Goal: Obtain resource: Download file/media

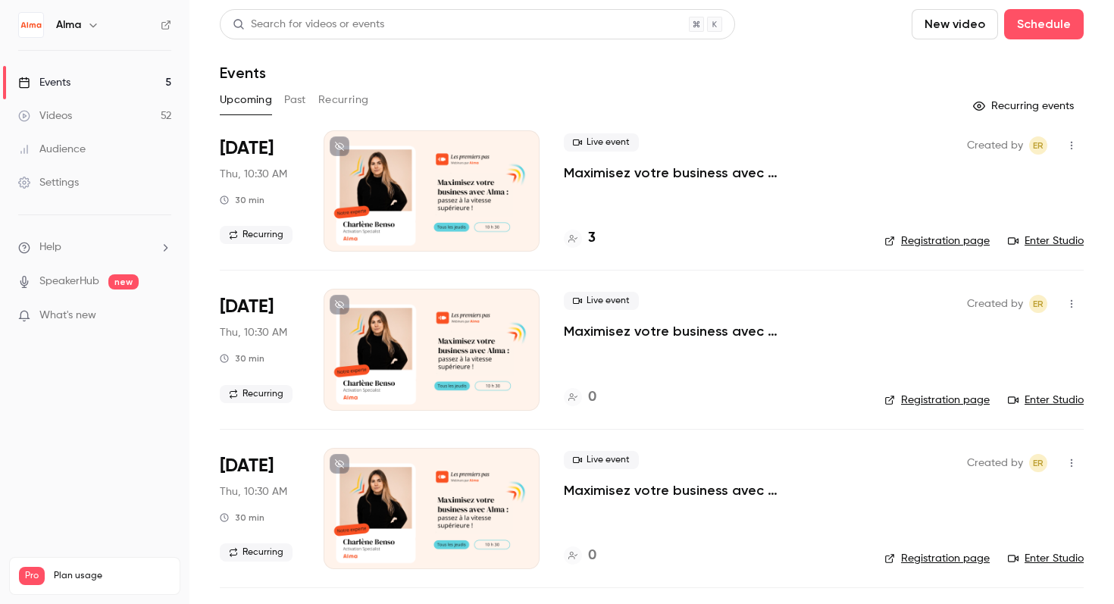
click at [288, 103] on button "Past" at bounding box center [295, 100] width 22 height 24
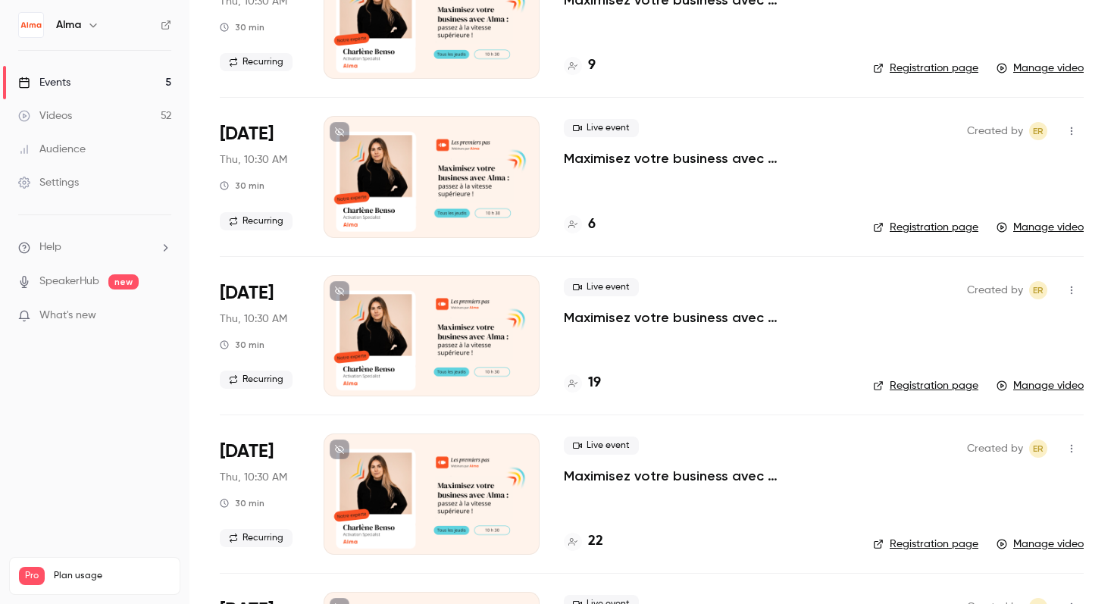
scroll to position [1755, 0]
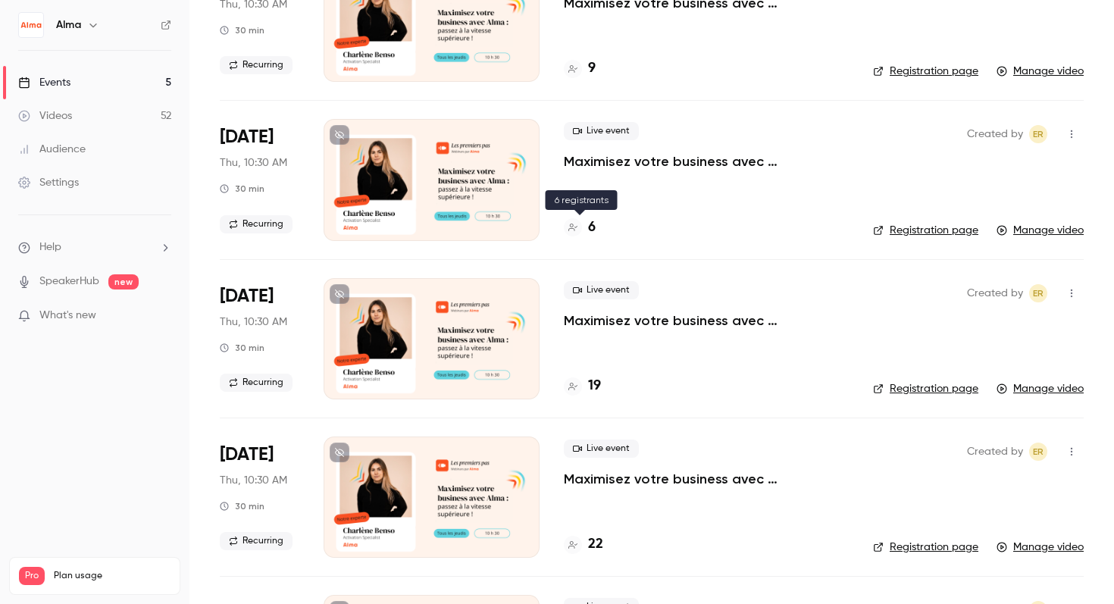
click at [575, 228] on icon at bounding box center [572, 227] width 9 height 9
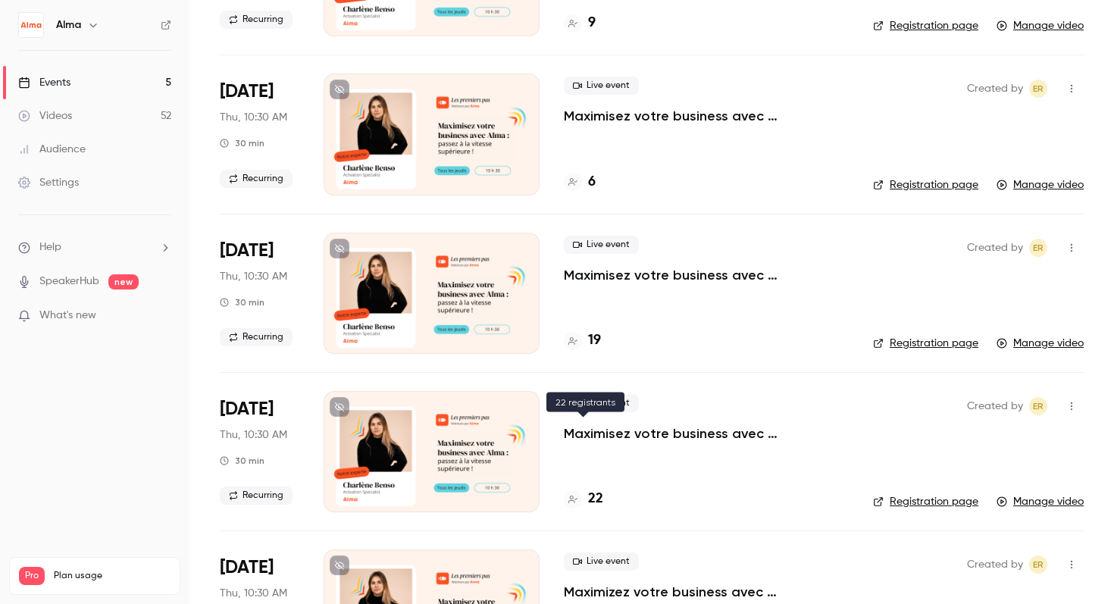
scroll to position [1871, 0]
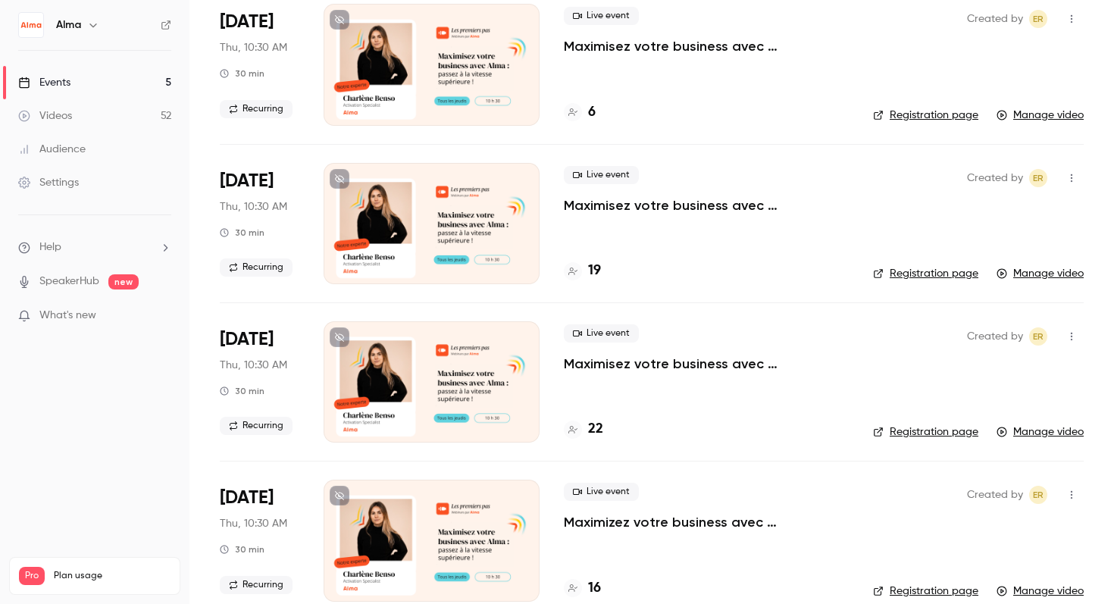
click at [578, 111] on div at bounding box center [573, 112] width 18 height 18
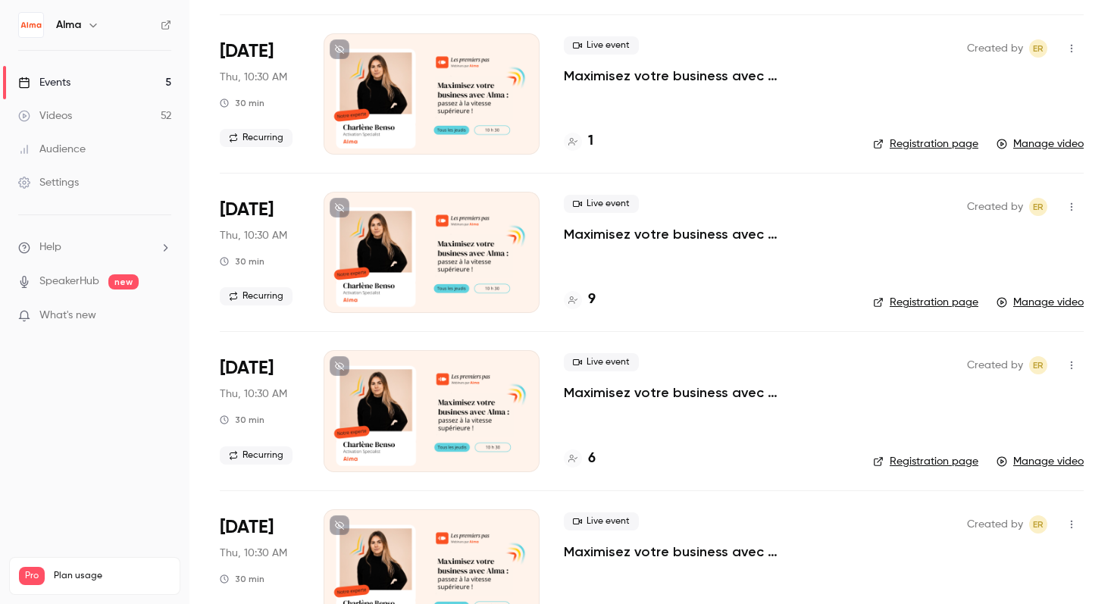
scroll to position [1670, 0]
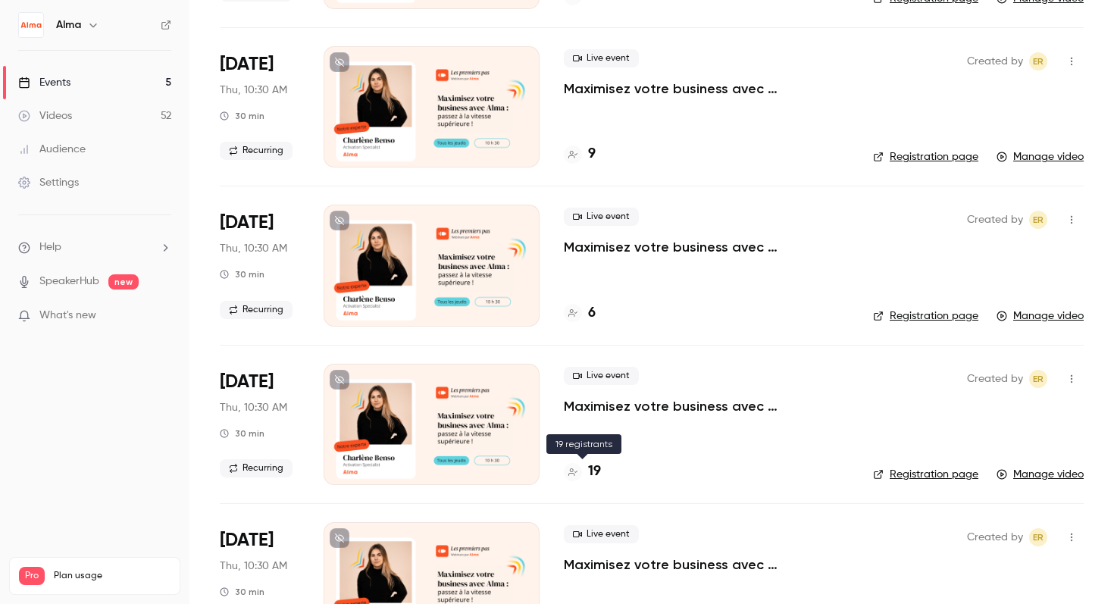
click at [565, 473] on div at bounding box center [573, 472] width 18 height 18
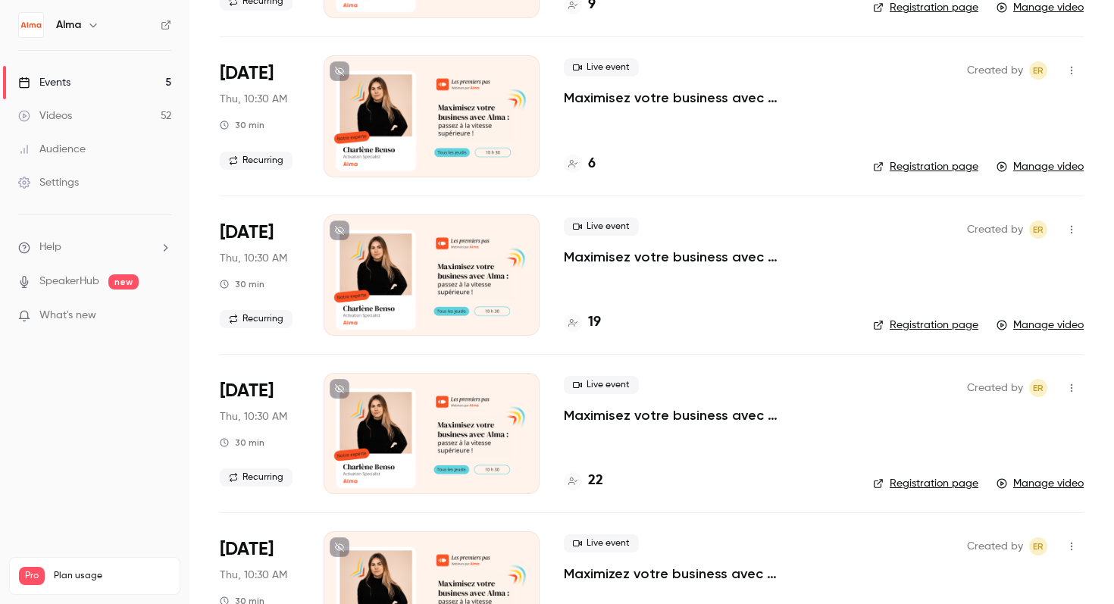
scroll to position [1796, 0]
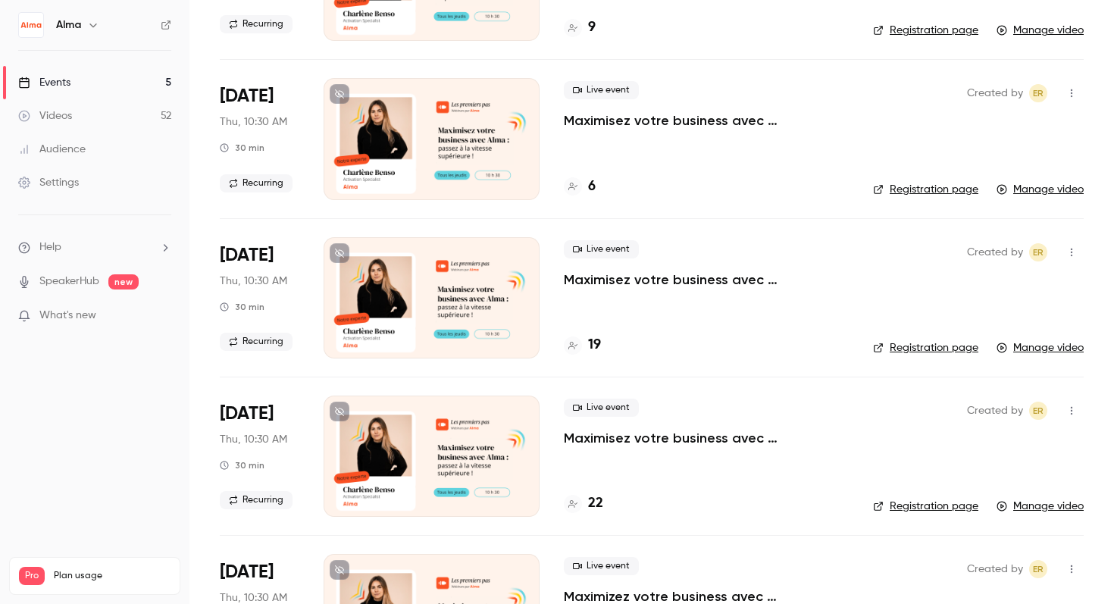
click at [570, 502] on icon at bounding box center [572, 504] width 9 height 8
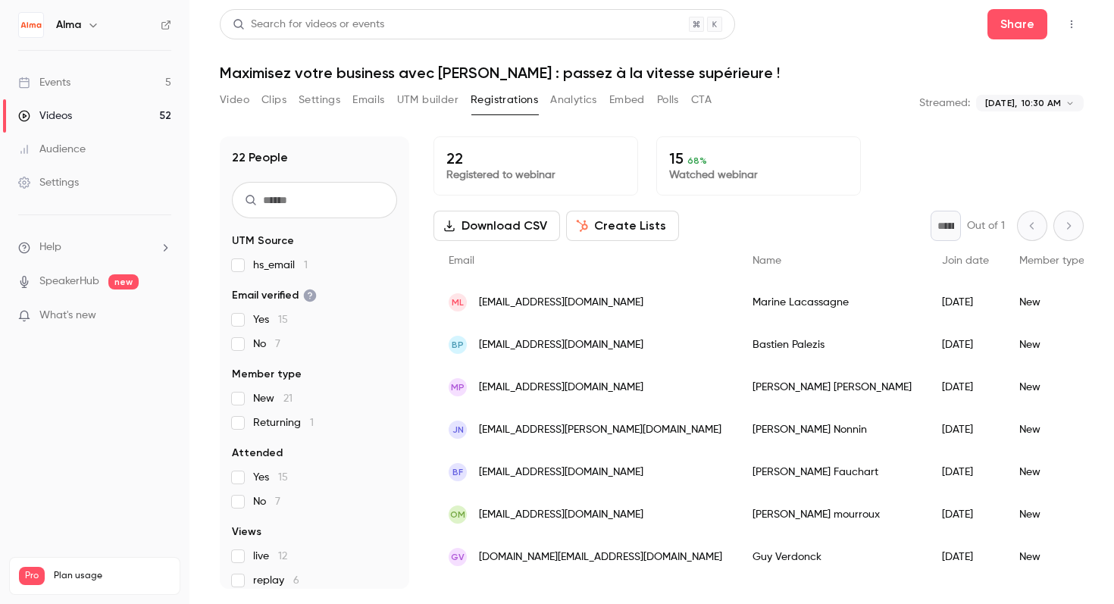
scroll to position [214, 0]
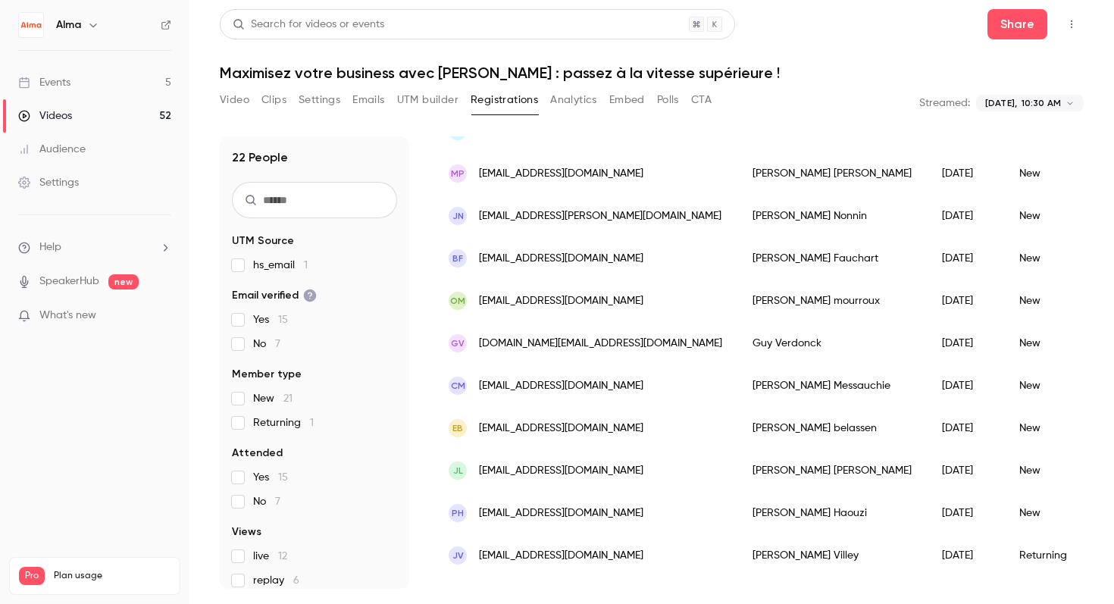
click at [581, 453] on div "JL [EMAIL_ADDRESS][DOMAIN_NAME]" at bounding box center [585, 470] width 304 height 42
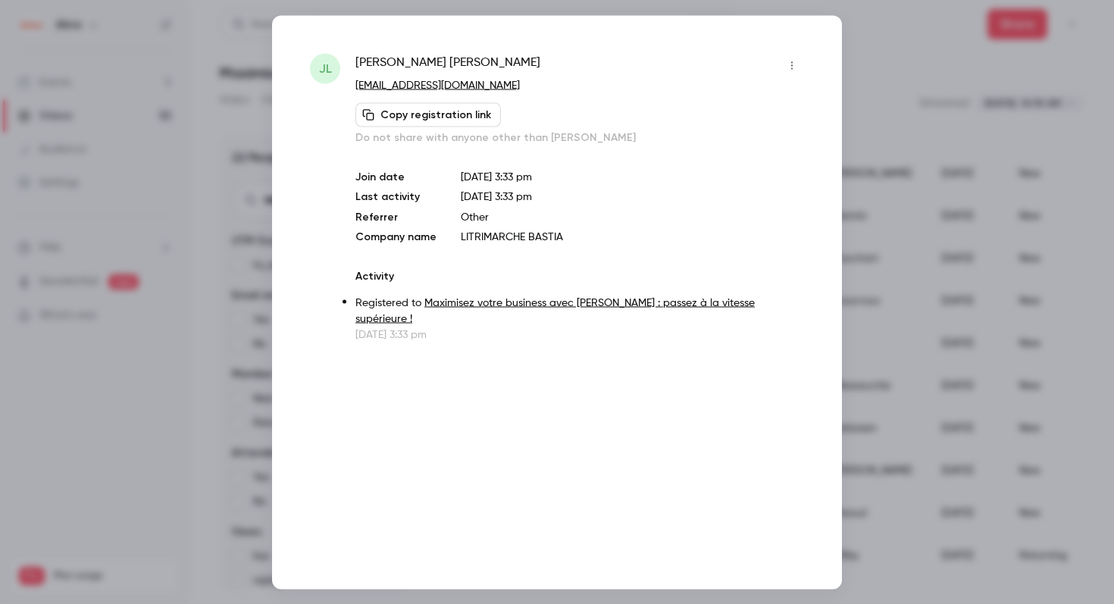
click at [931, 153] on div at bounding box center [557, 302] width 1114 height 604
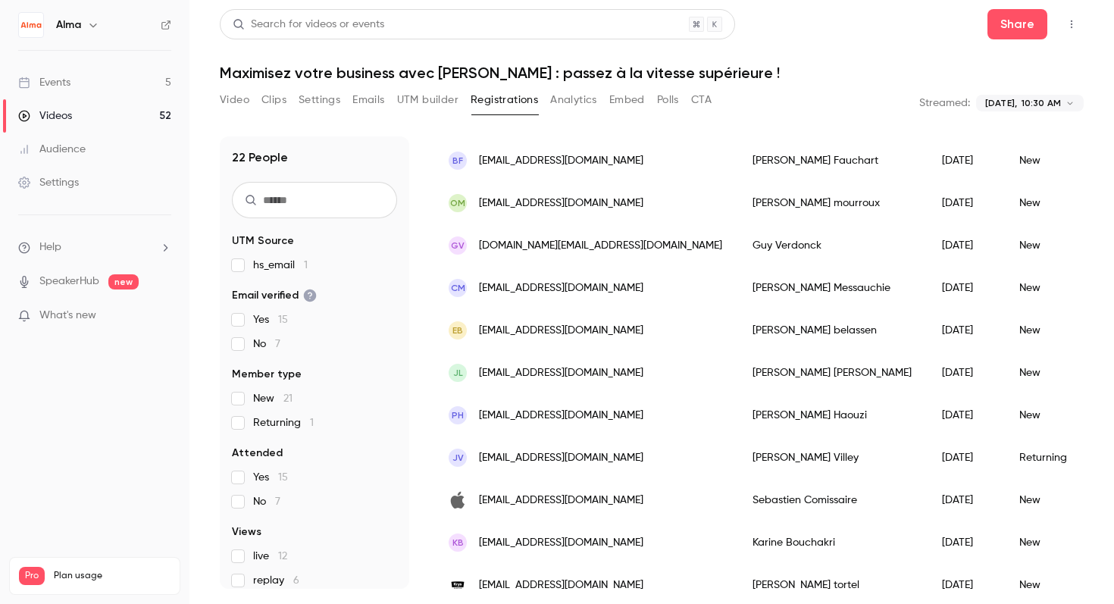
scroll to position [0, 0]
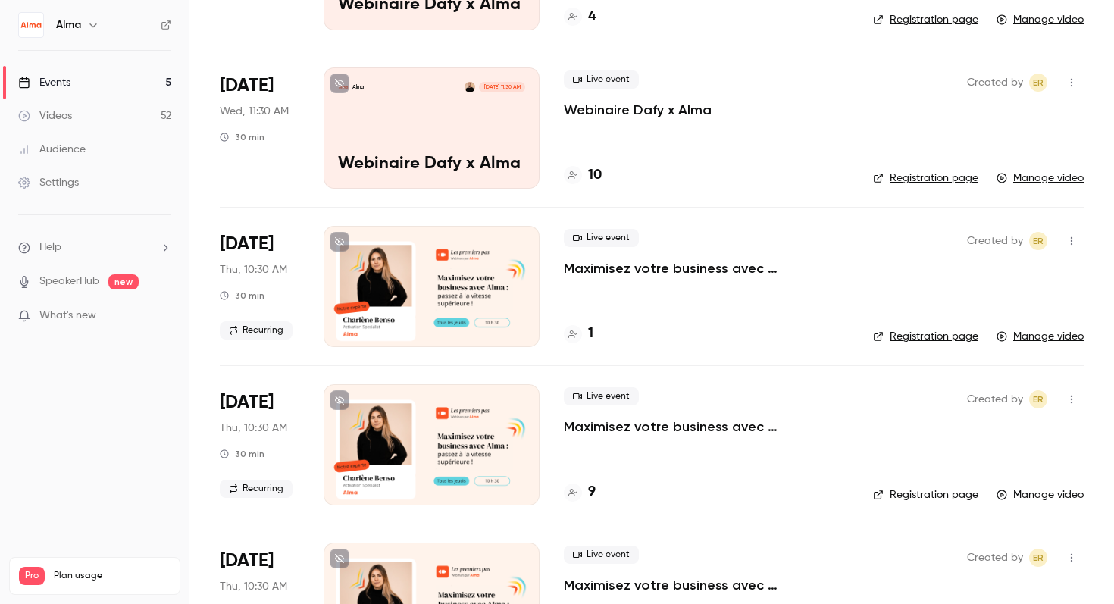
scroll to position [1551, 0]
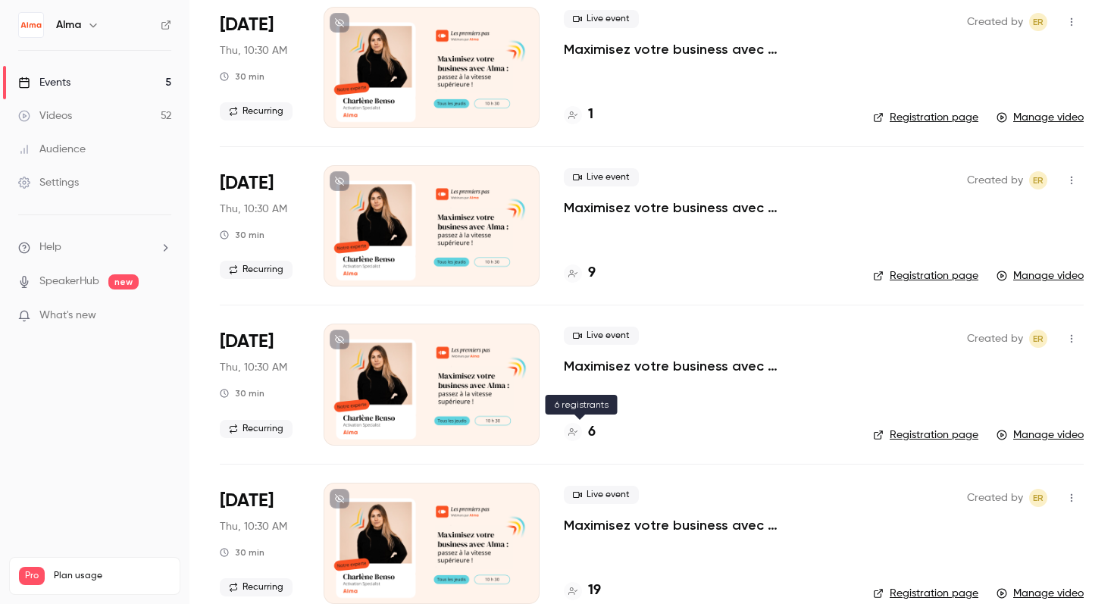
click at [576, 432] on icon at bounding box center [572, 431] width 9 height 9
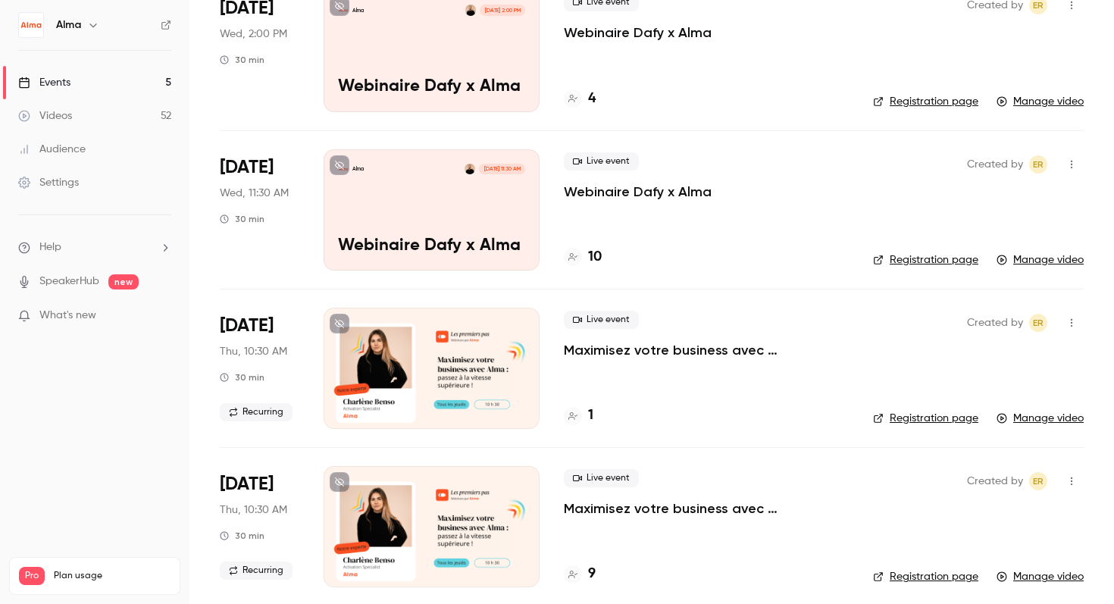
scroll to position [1425, 0]
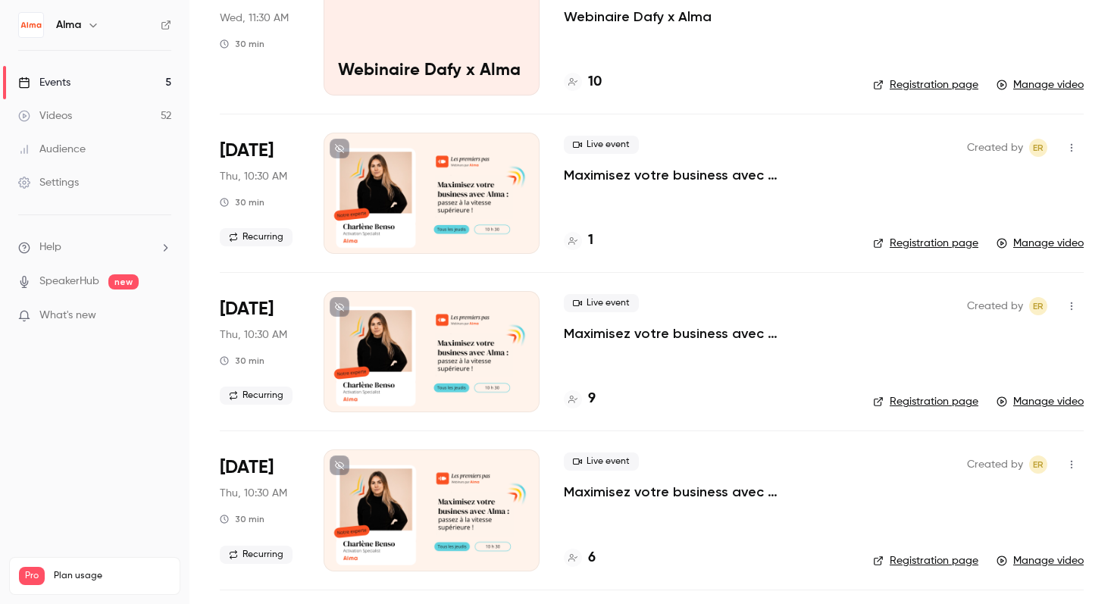
click at [574, 395] on icon at bounding box center [572, 399] width 9 height 9
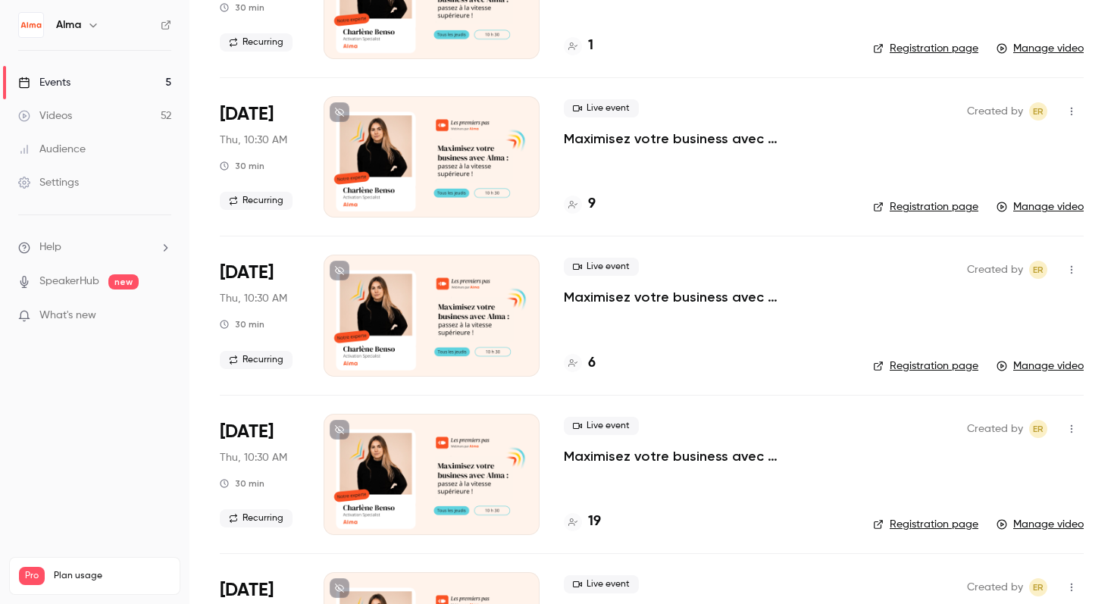
scroll to position [1664, 0]
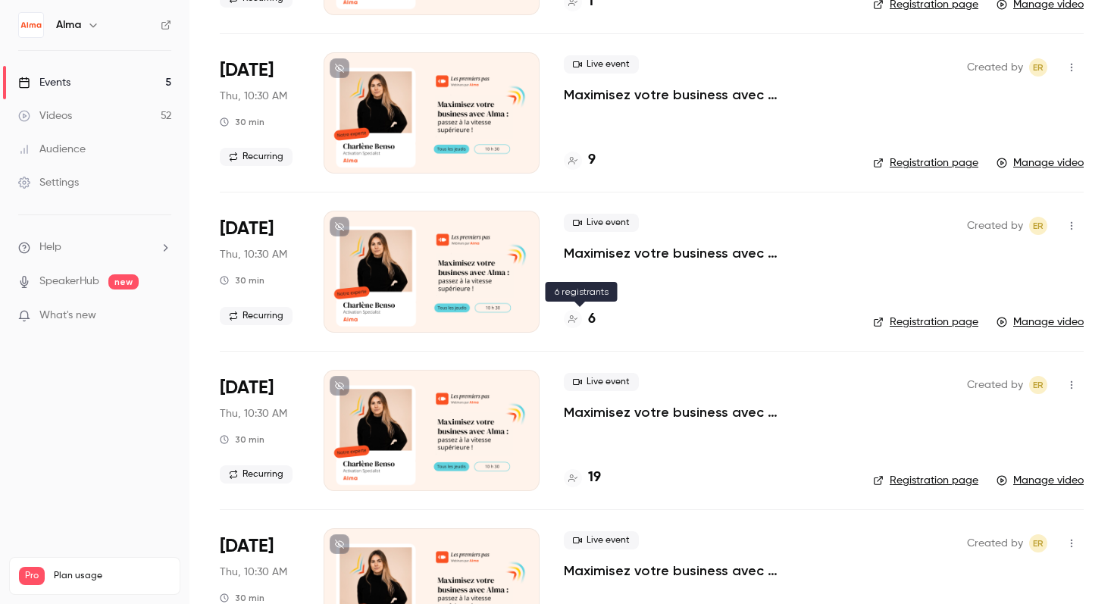
click at [571, 320] on icon at bounding box center [572, 319] width 9 height 8
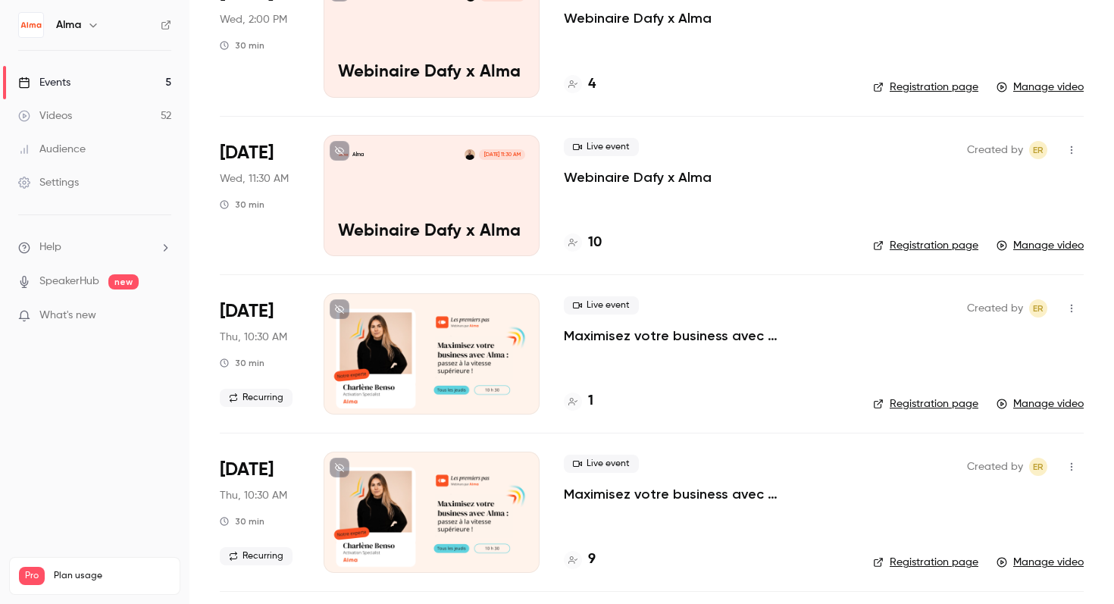
scroll to position [1196, 0]
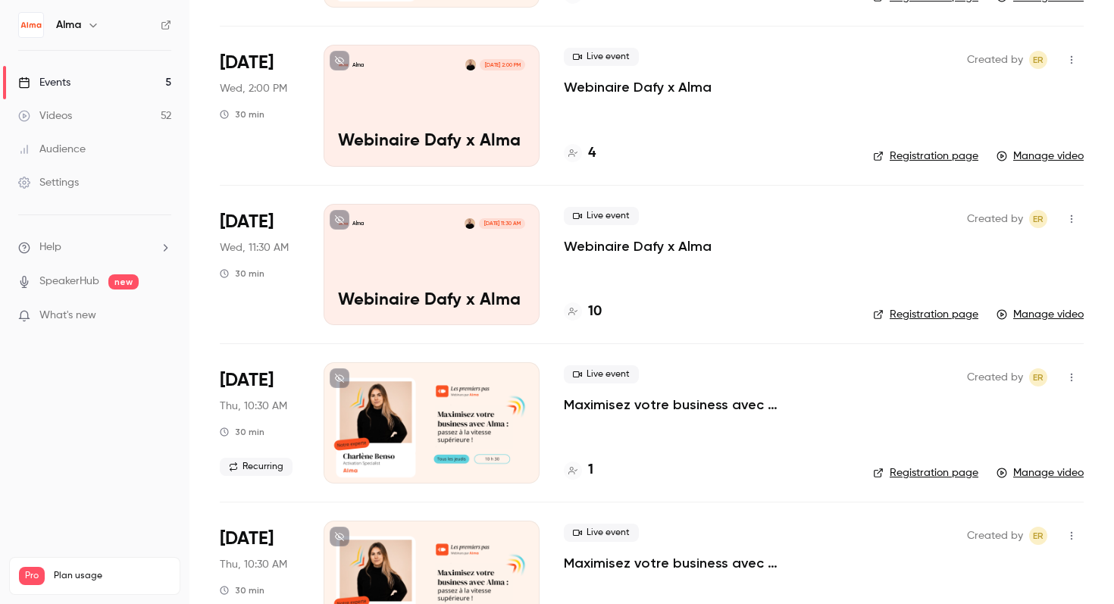
click at [571, 468] on icon at bounding box center [572, 470] width 9 height 9
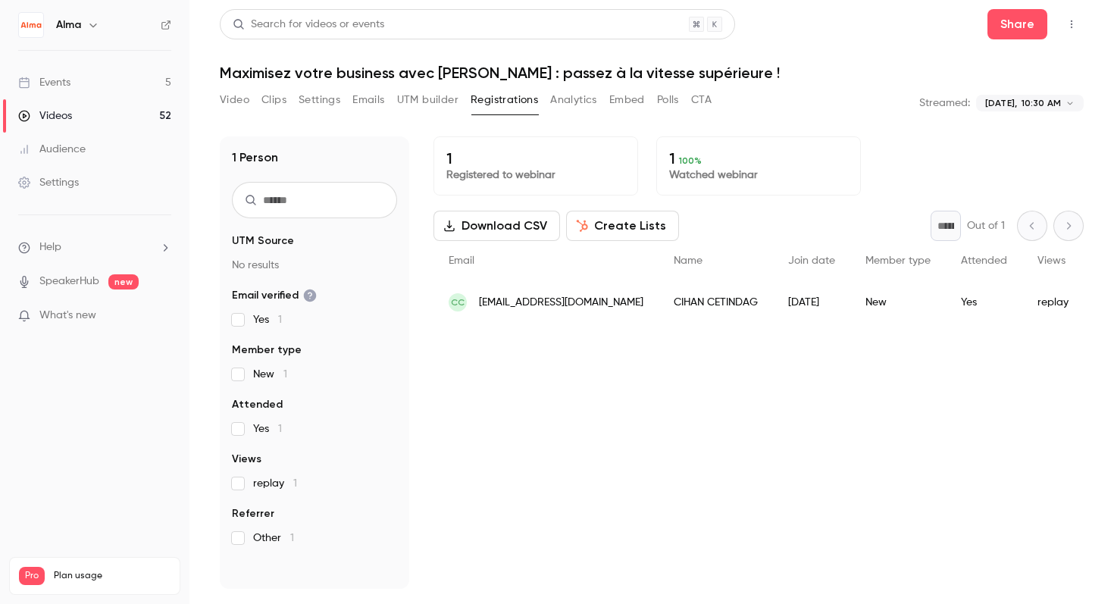
click at [503, 227] on button "Download CSV" at bounding box center [496, 226] width 127 height 30
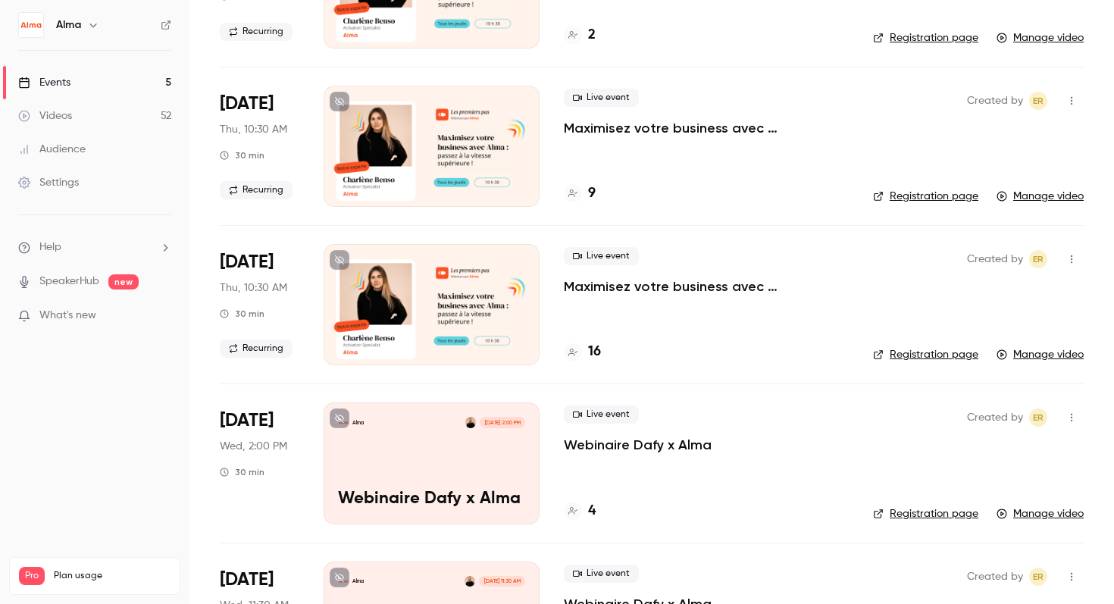
scroll to position [831, 0]
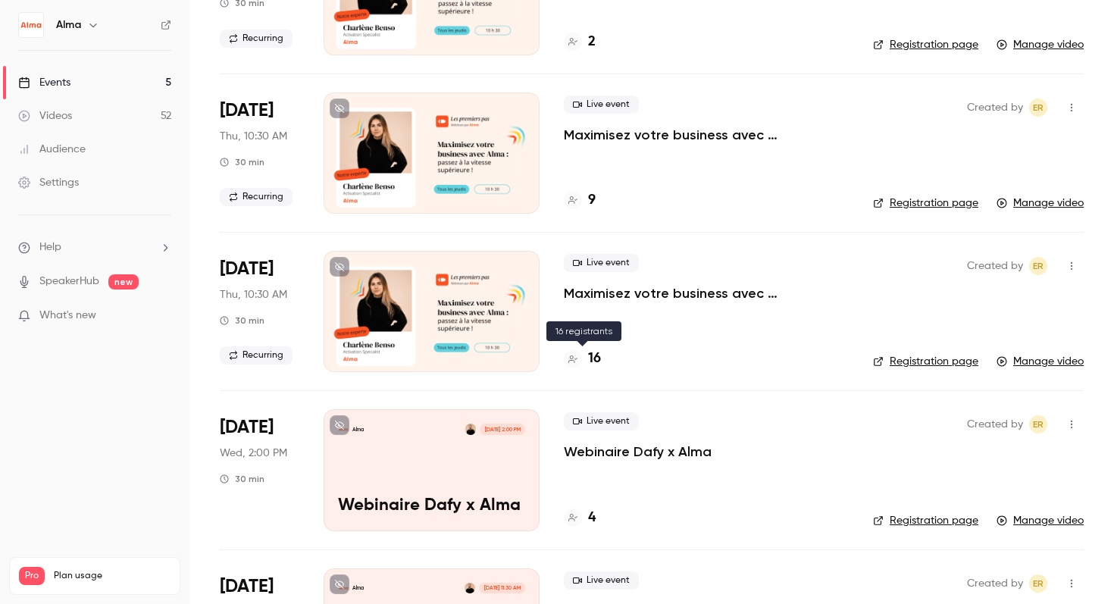
click at [572, 361] on icon at bounding box center [572, 359] width 9 height 9
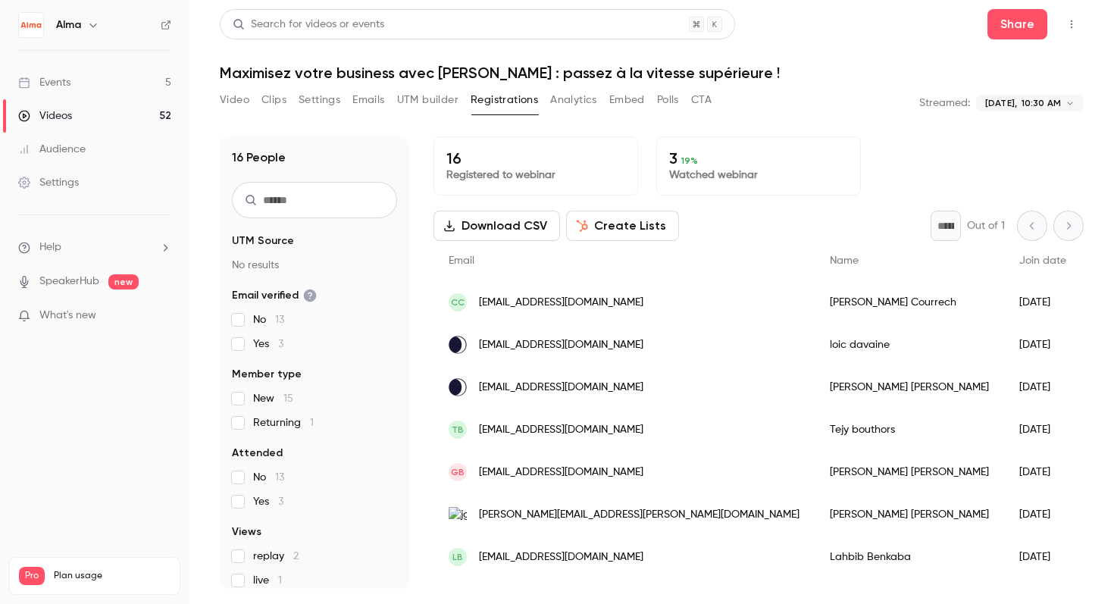
click at [450, 220] on icon "button" at bounding box center [449, 226] width 12 height 12
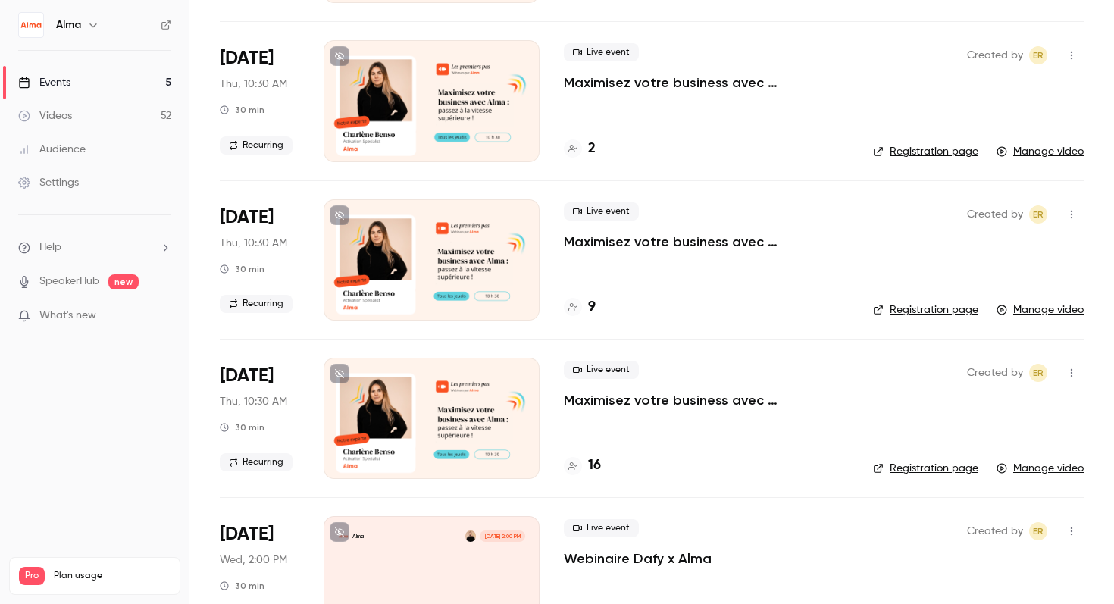
scroll to position [684, 0]
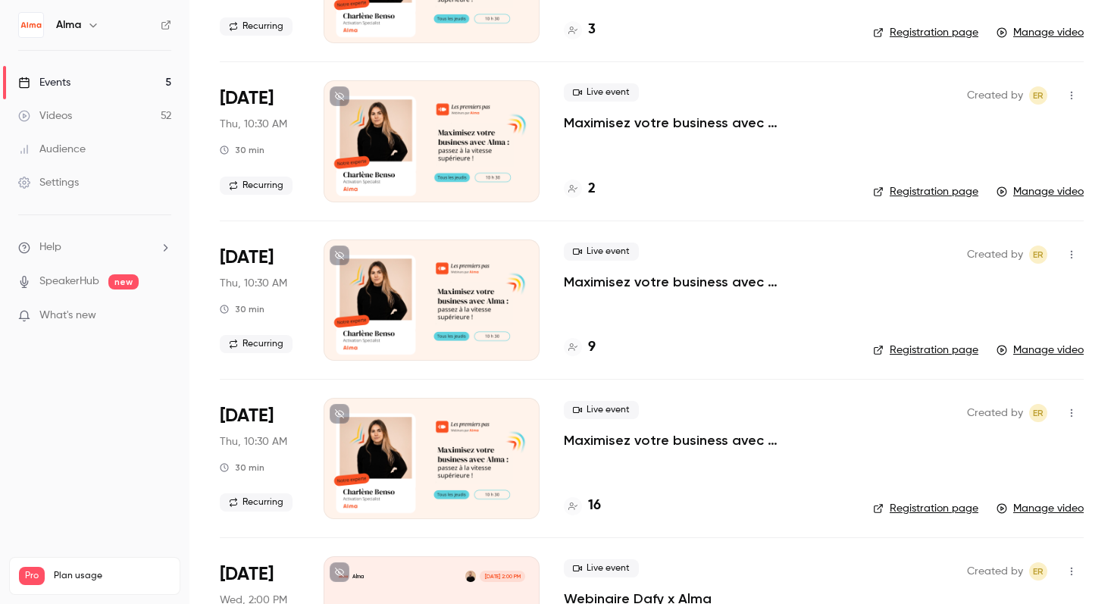
click at [574, 345] on icon at bounding box center [572, 346] width 9 height 9
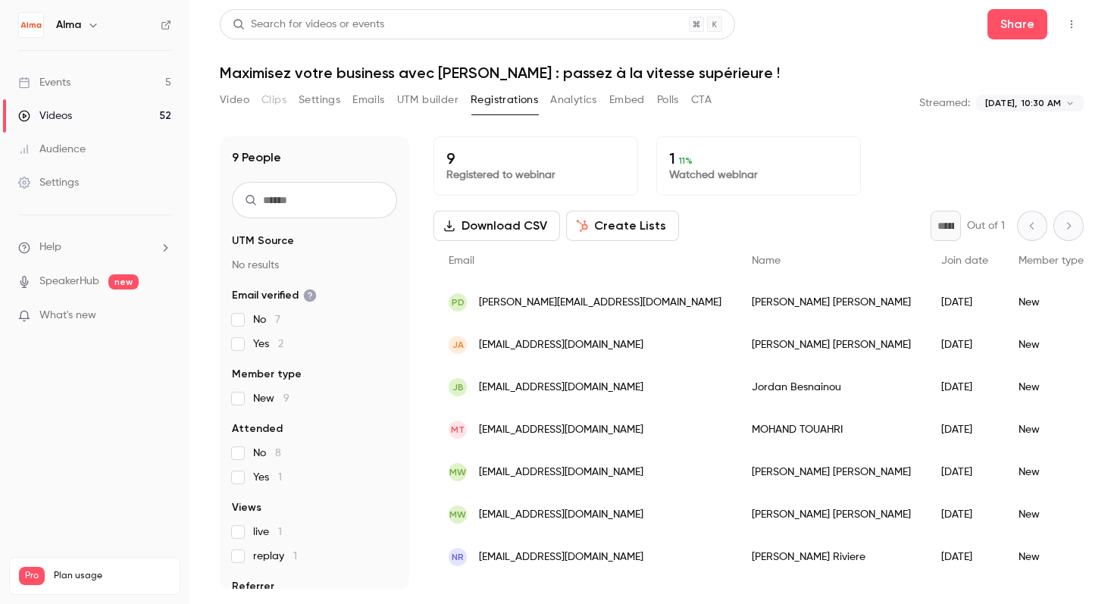
click at [474, 223] on button "Download CSV" at bounding box center [496, 226] width 127 height 30
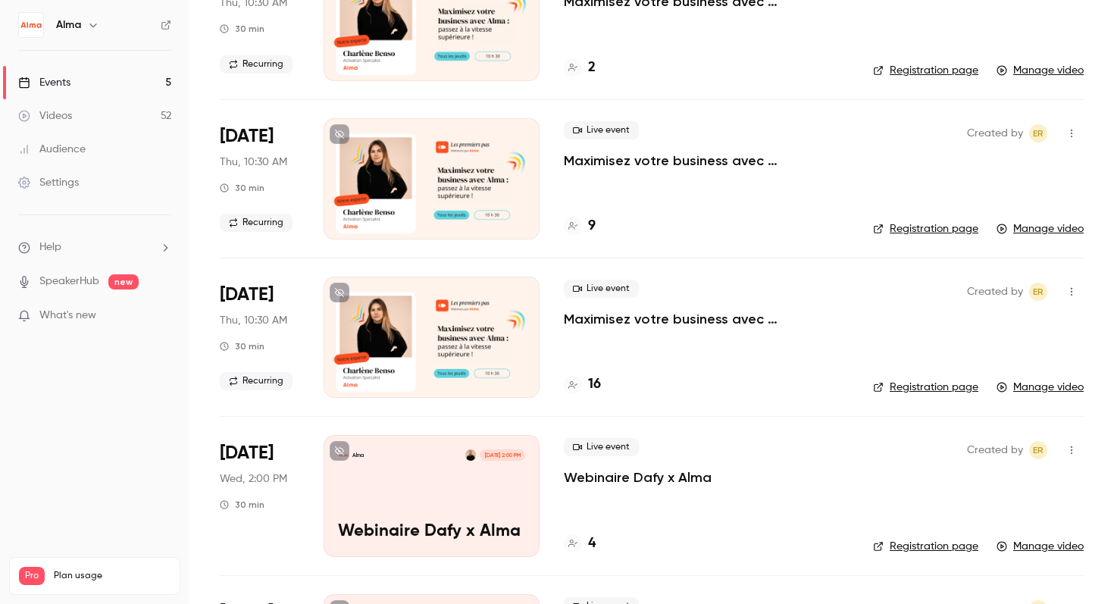
scroll to position [822, 0]
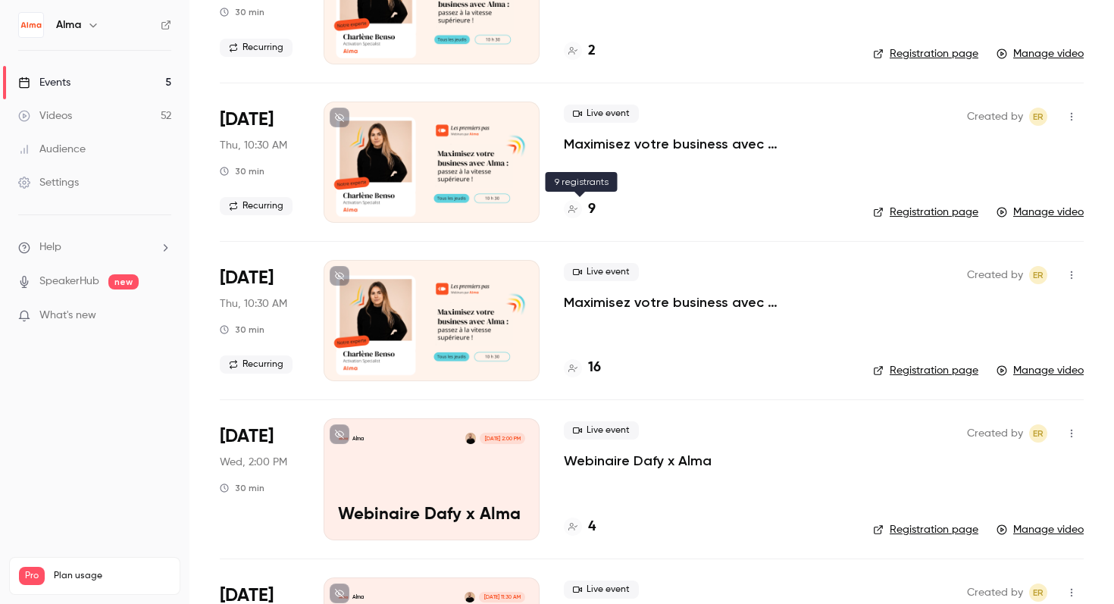
click at [566, 211] on div at bounding box center [573, 209] width 18 height 18
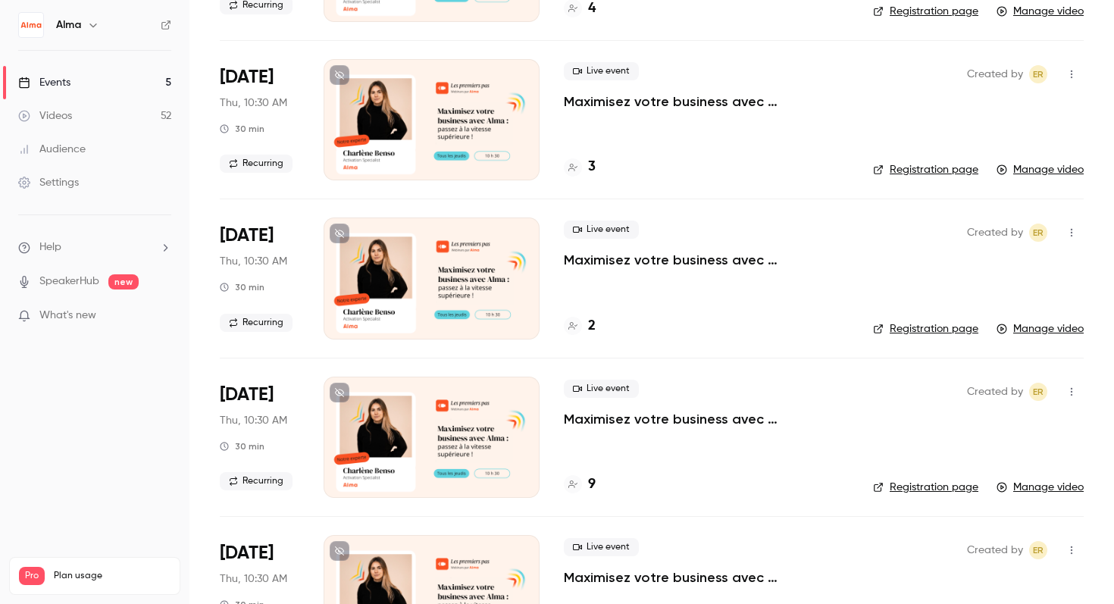
scroll to position [532, 0]
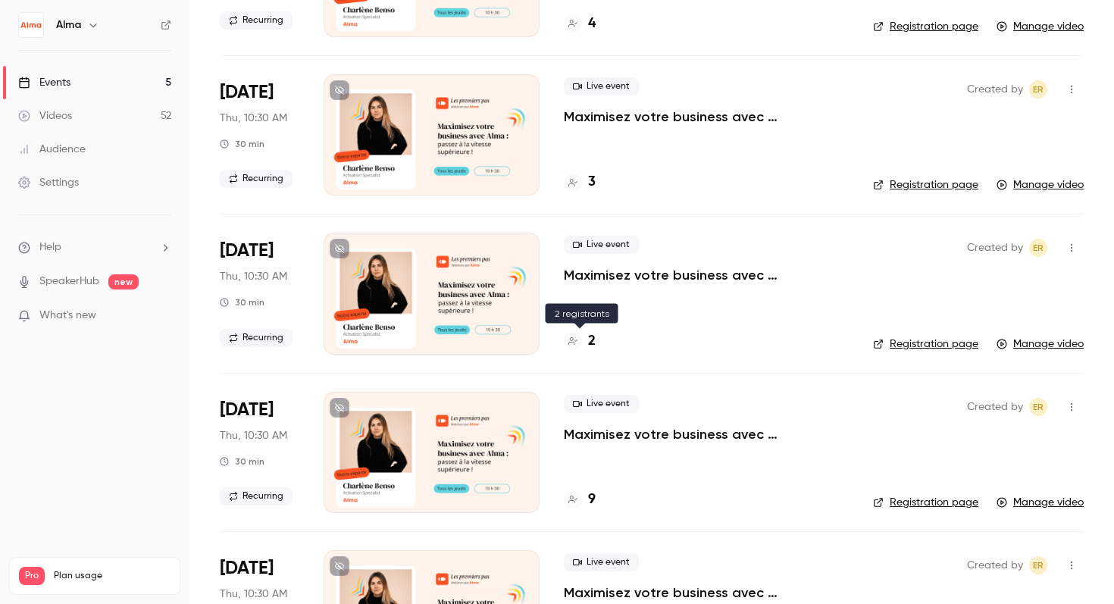
click at [571, 342] on icon at bounding box center [572, 341] width 9 height 8
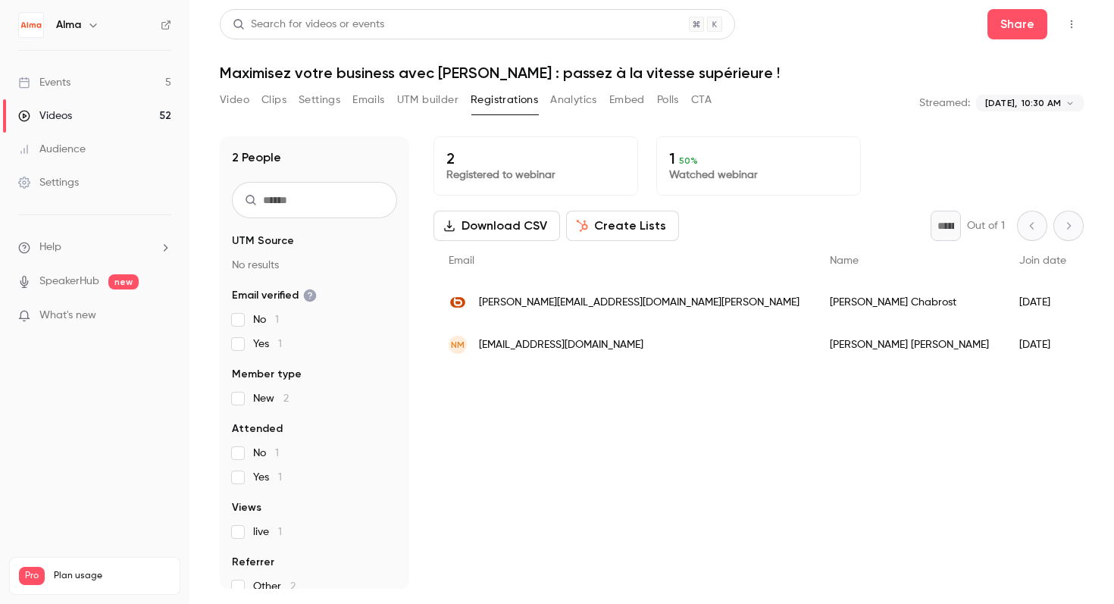
click at [507, 239] on button "Download CSV" at bounding box center [496, 226] width 127 height 30
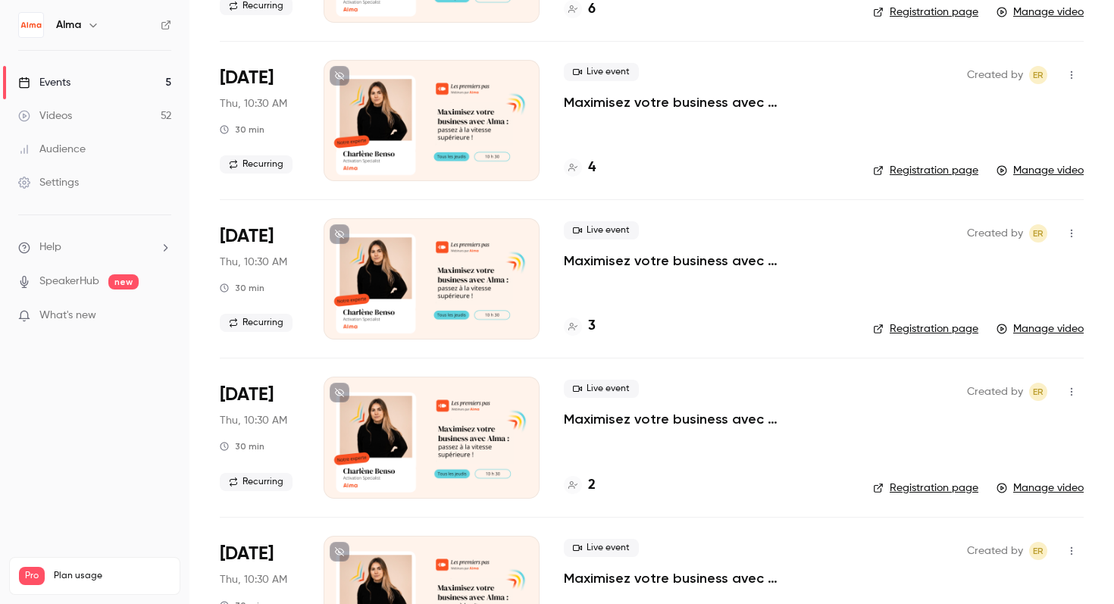
scroll to position [329, 0]
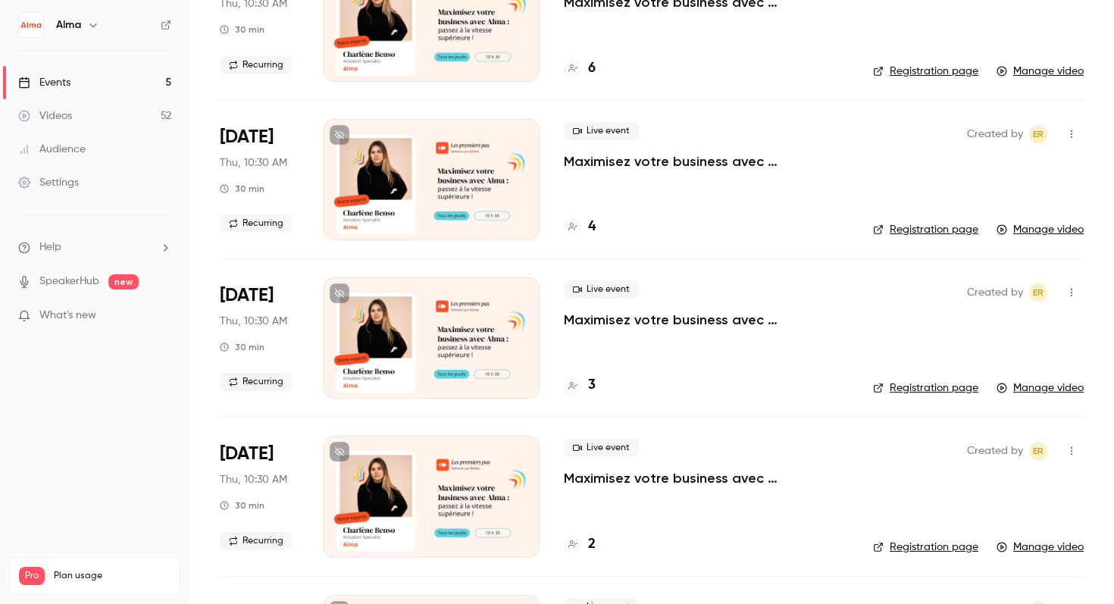
click at [580, 380] on div at bounding box center [573, 386] width 18 height 18
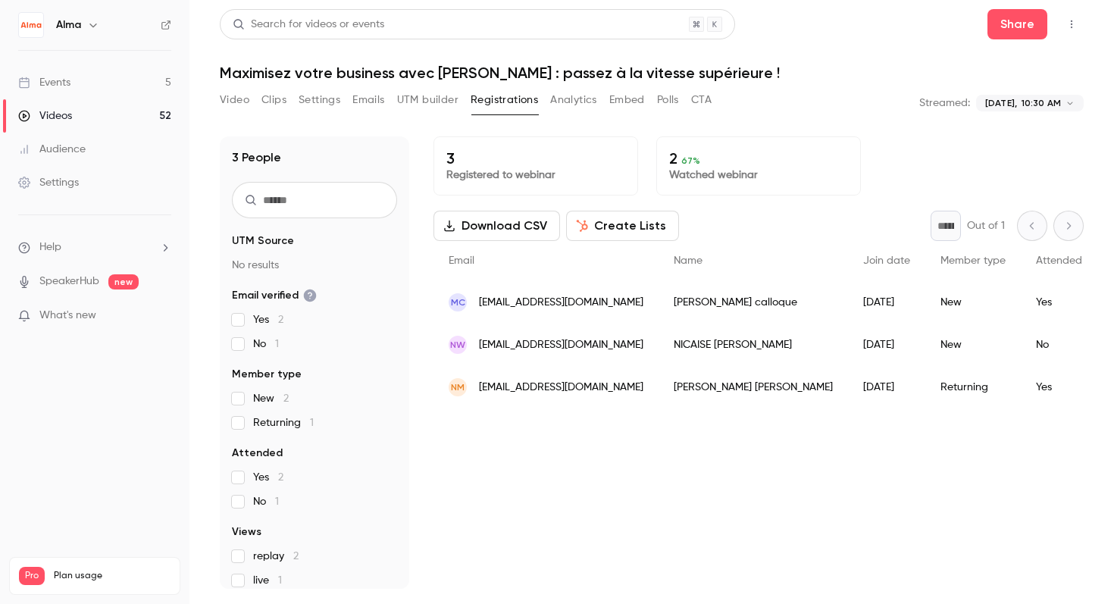
click at [452, 208] on div "3 Registered to webinar 2 67 % Watched webinar Download CSV Create Lists * Out …" at bounding box center [758, 362] width 650 height 452
click at [454, 221] on icon "button" at bounding box center [449, 226] width 12 height 12
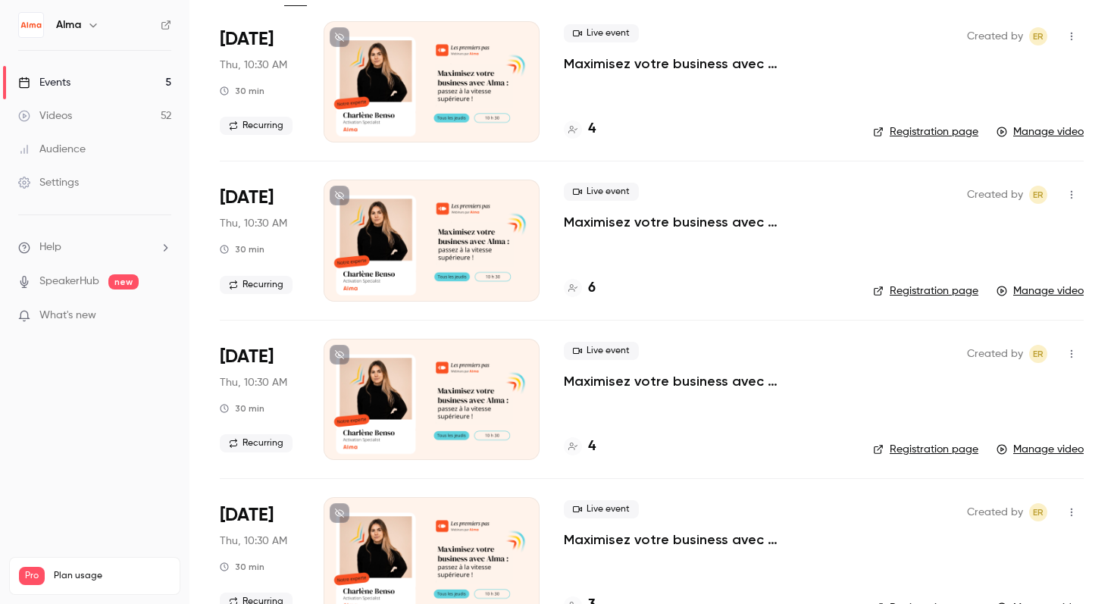
scroll to position [291, 0]
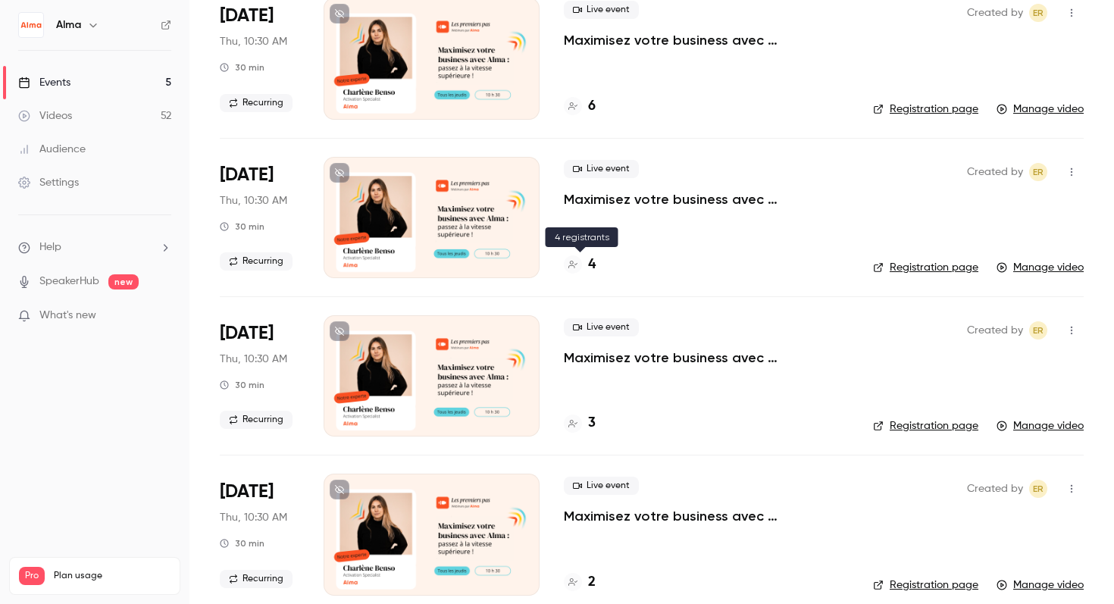
click at [576, 269] on icon at bounding box center [572, 264] width 9 height 9
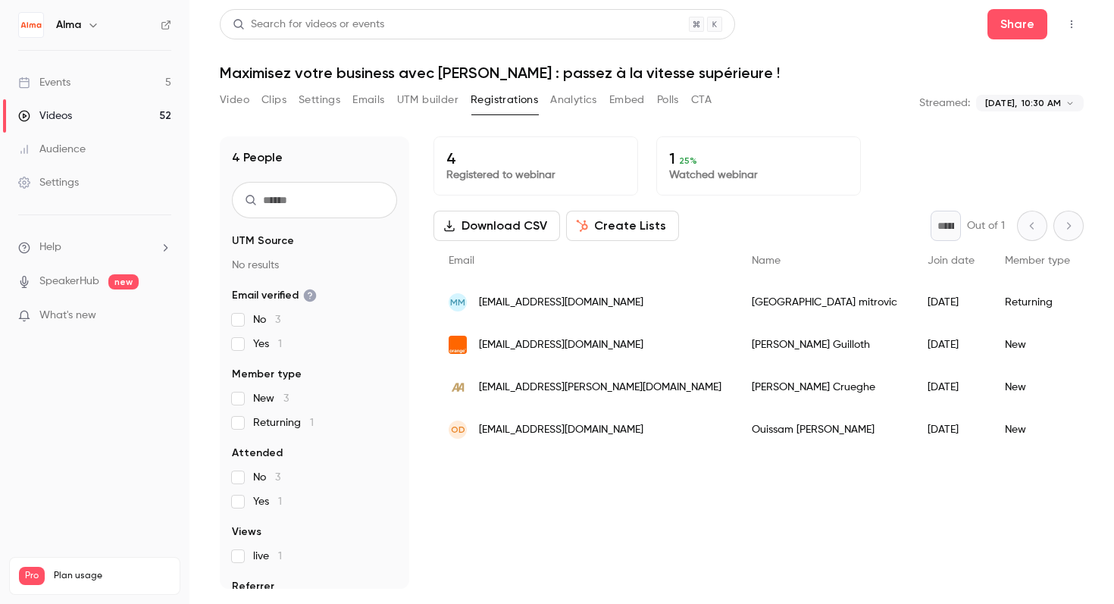
click at [473, 225] on button "Download CSV" at bounding box center [496, 226] width 127 height 30
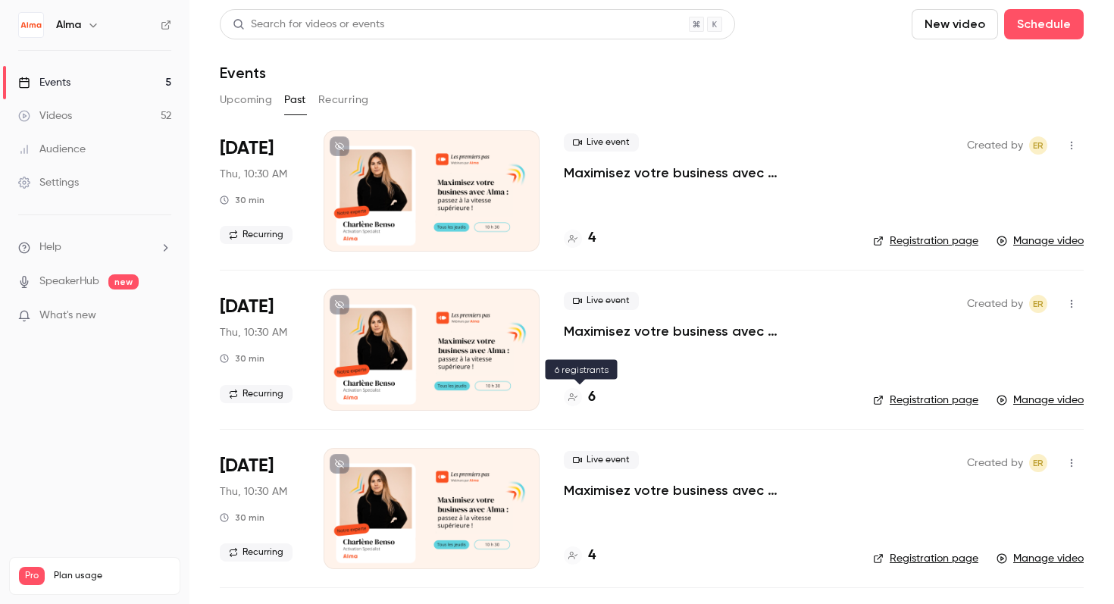
click at [574, 395] on icon at bounding box center [572, 396] width 9 height 9
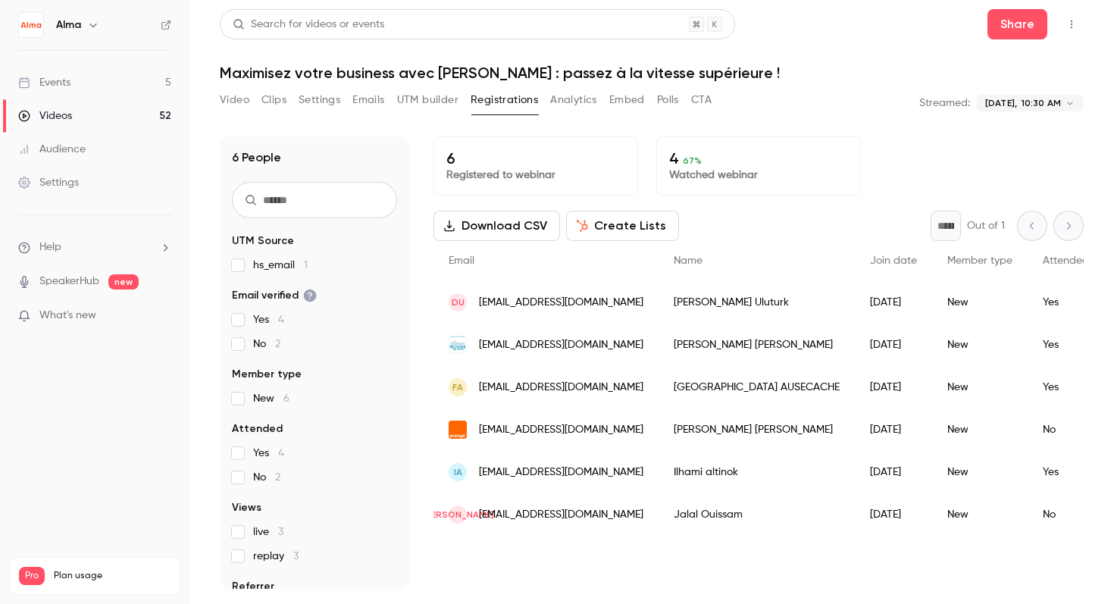
click at [495, 224] on button "Download CSV" at bounding box center [496, 226] width 127 height 30
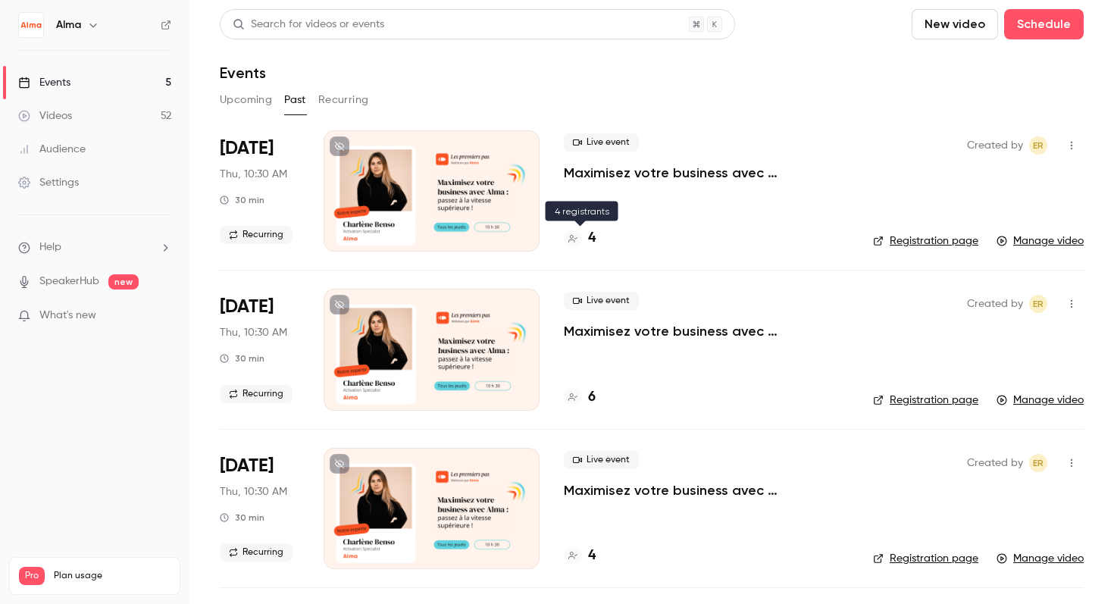
click at [580, 239] on div at bounding box center [573, 239] width 18 height 18
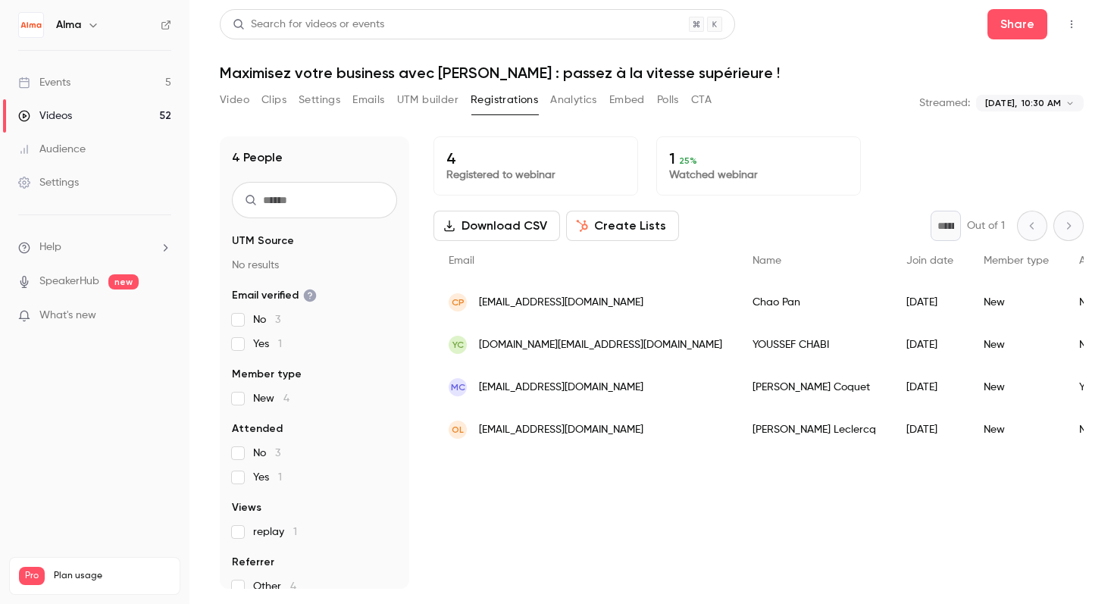
click at [502, 217] on button "Download CSV" at bounding box center [496, 226] width 127 height 30
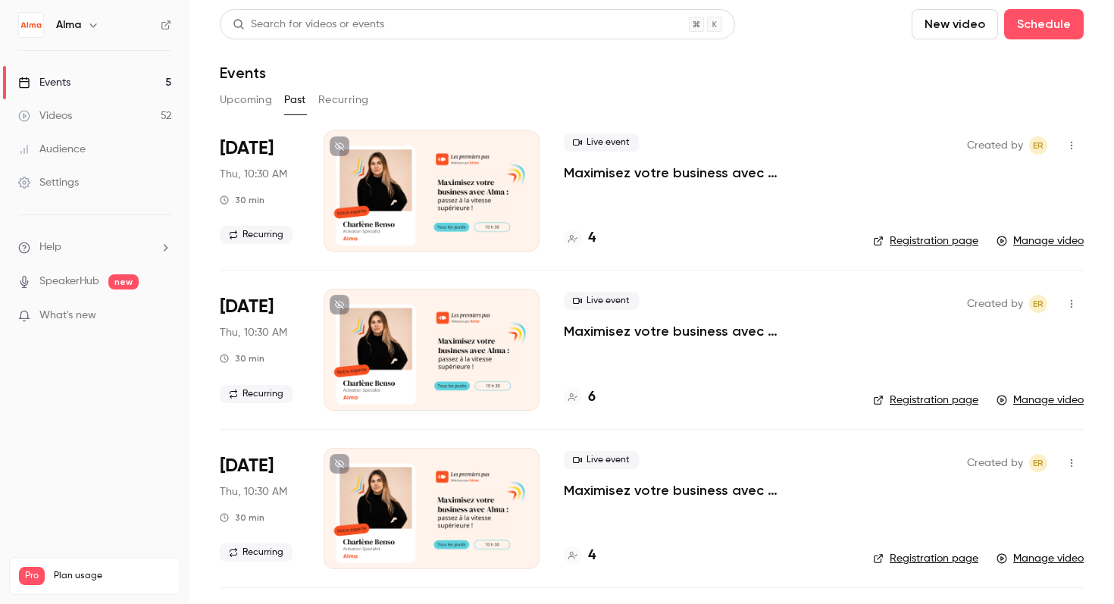
click at [573, 399] on icon at bounding box center [572, 396] width 9 height 9
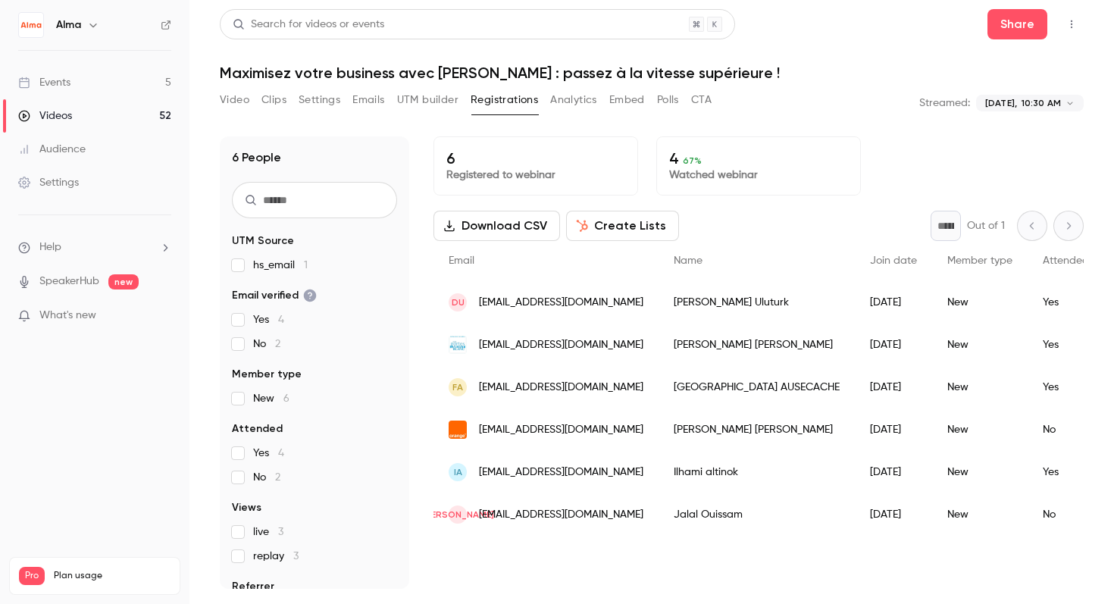
click at [825, 32] on div "Search for videos or events Share" at bounding box center [652, 24] width 864 height 30
